Goal: Information Seeking & Learning: Learn about a topic

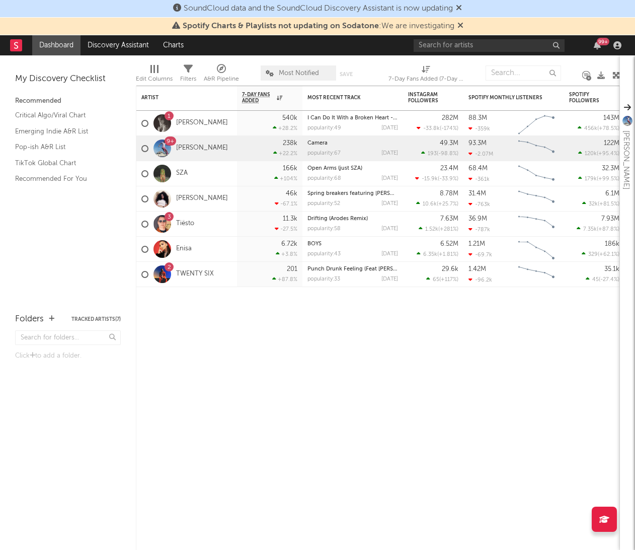
click at [480, 52] on div "99 +" at bounding box center [519, 45] width 211 height 20
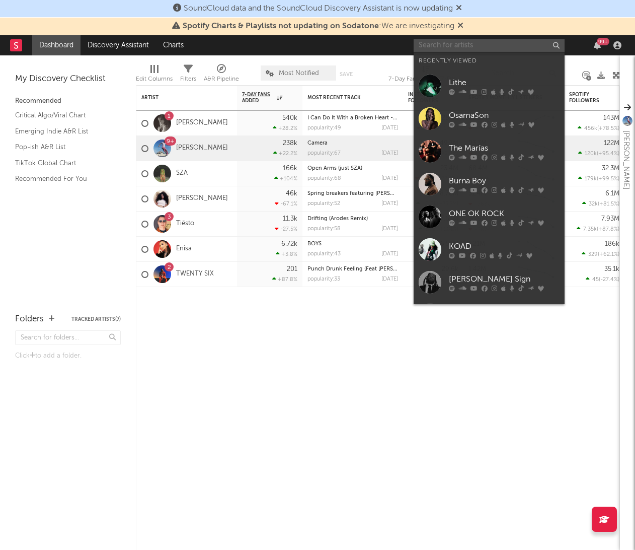
click at [472, 45] on input "text" at bounding box center [489, 45] width 151 height 13
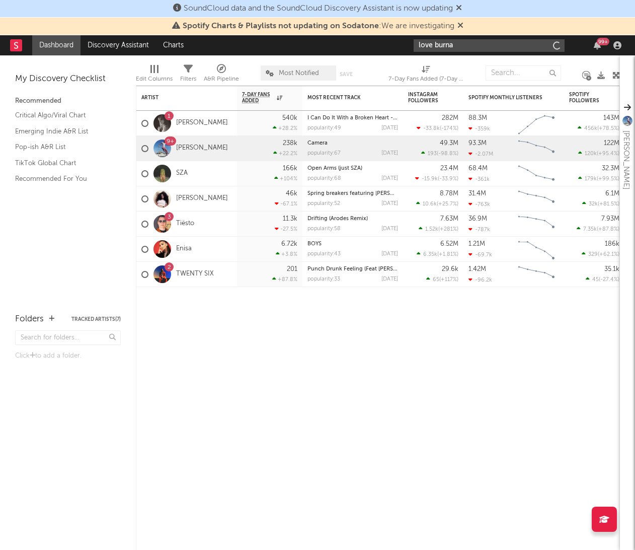
click at [469, 43] on input "love burna" at bounding box center [489, 45] width 151 height 13
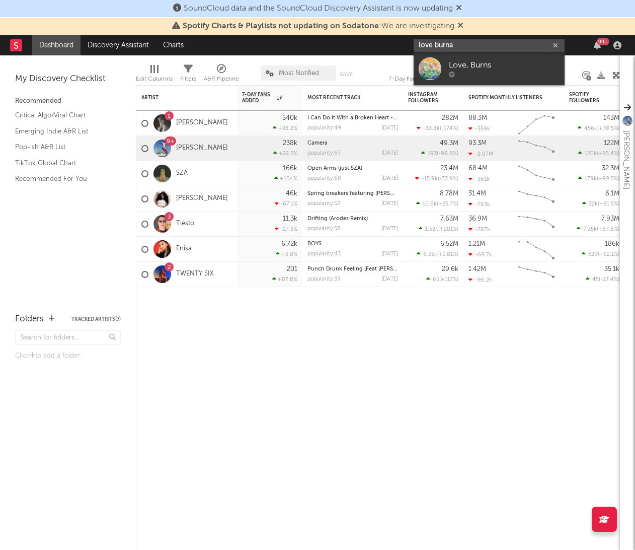
click at [445, 47] on input "love burna" at bounding box center [489, 45] width 151 height 13
click at [452, 44] on input "love burna" at bounding box center [489, 45] width 151 height 13
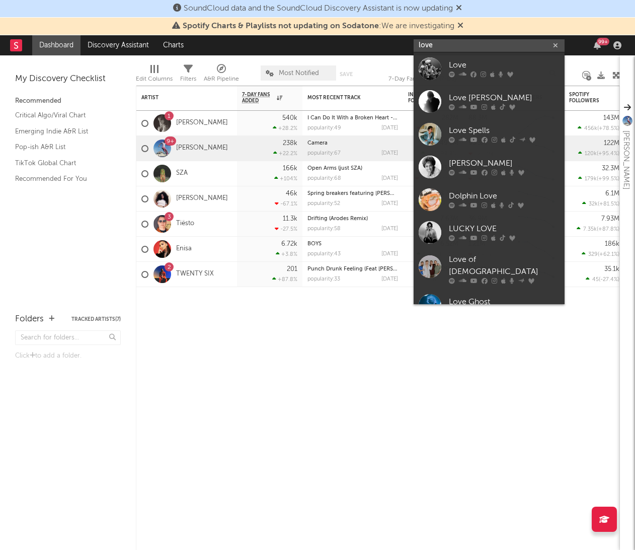
click at [451, 44] on input "love" at bounding box center [489, 45] width 151 height 13
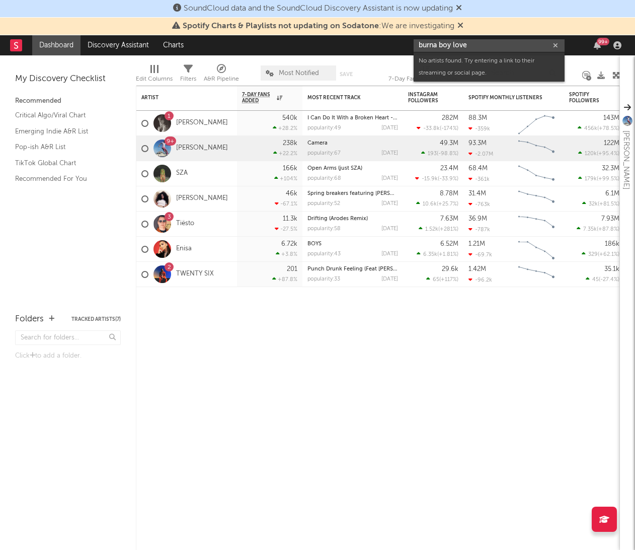
click at [462, 43] on input "burna boy love" at bounding box center [489, 45] width 151 height 13
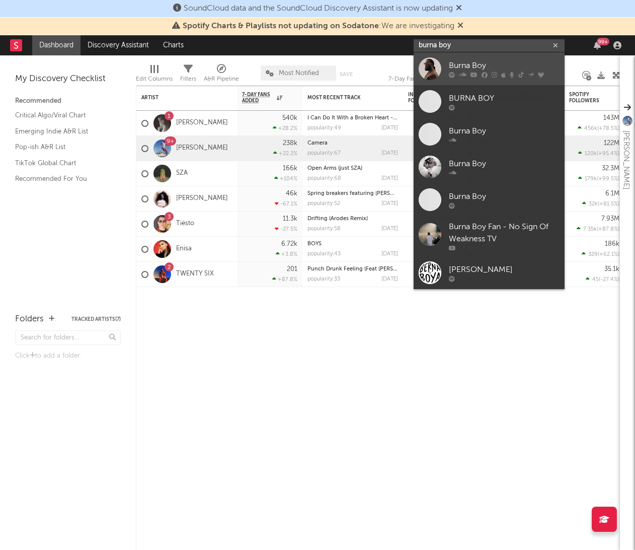
type input "burna boy"
click at [466, 65] on div "Burna Boy" at bounding box center [504, 65] width 111 height 12
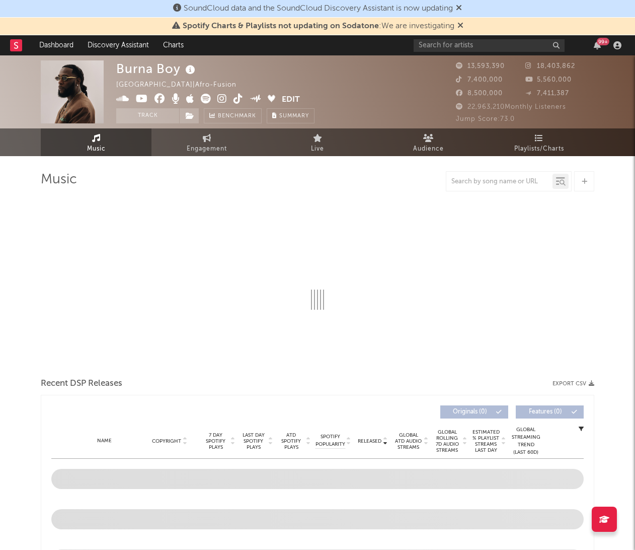
select select "6m"
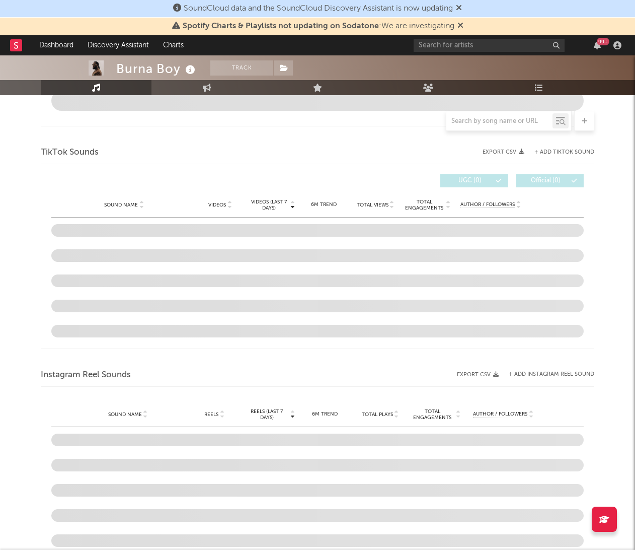
scroll to position [558, 0]
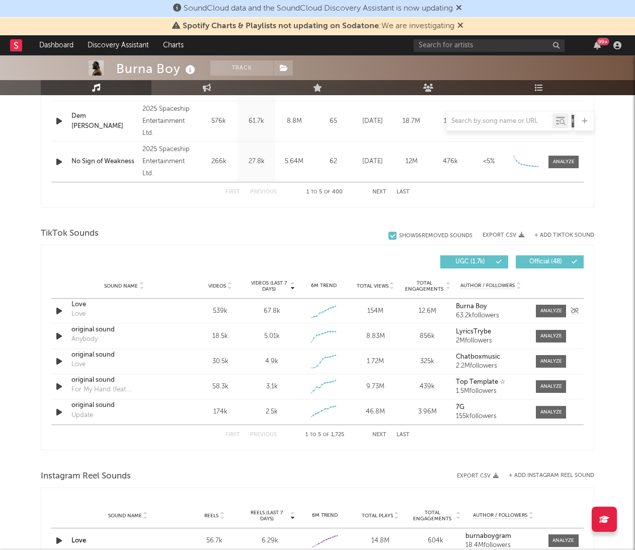
click at [531, 307] on div at bounding box center [548, 311] width 40 height 13
click at [543, 307] on div at bounding box center [552, 311] width 22 height 8
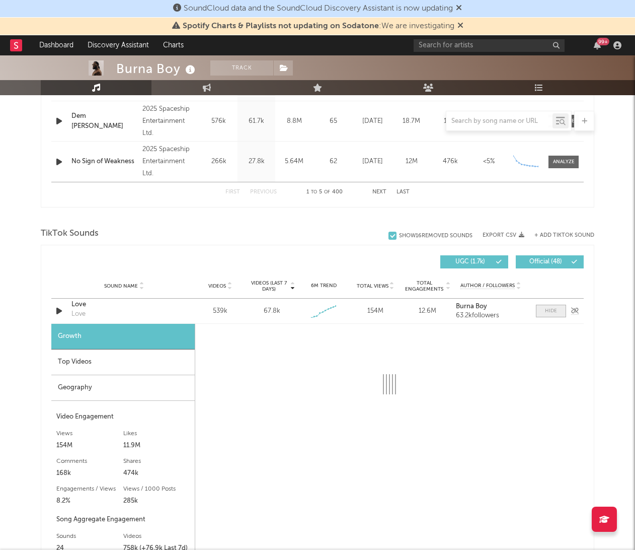
select select "1w"
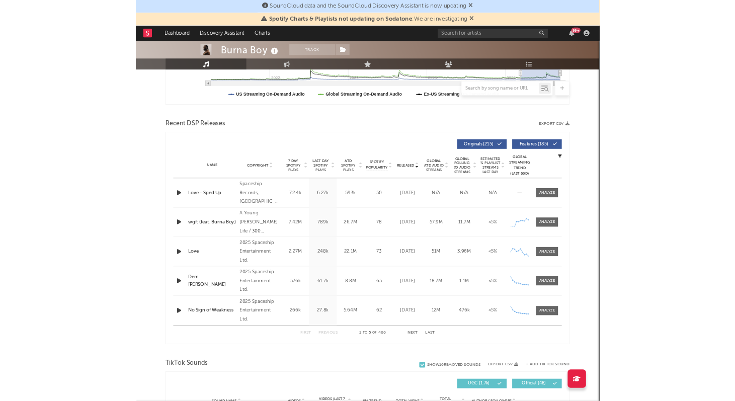
scroll to position [0, 0]
